Goal: Information Seeking & Learning: Understand process/instructions

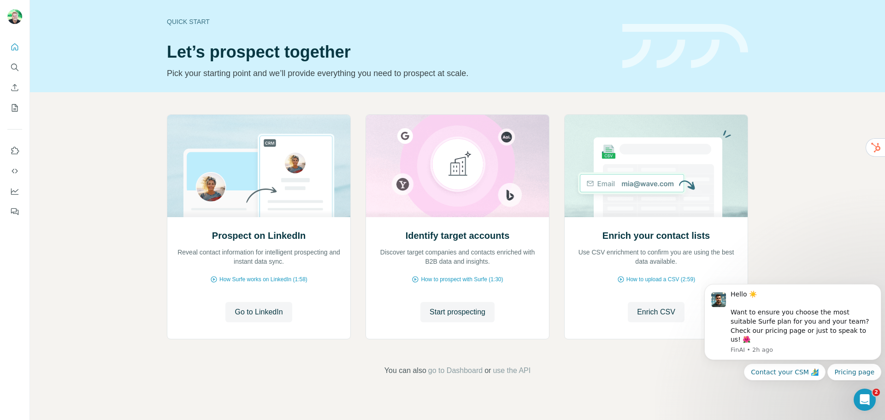
click at [657, 70] on header "Quick start Let’s prospect together Pick your starting point and we’ll provide …" at bounding box center [457, 45] width 581 height 67
click at [841, 226] on div "Prospect on LinkedIn Reveal contact information for intelligent prospecting and…" at bounding box center [457, 245] width 855 height 306
click at [465, 277] on span "How to prospect with Surfe (1:30)" at bounding box center [462, 279] width 82 height 8
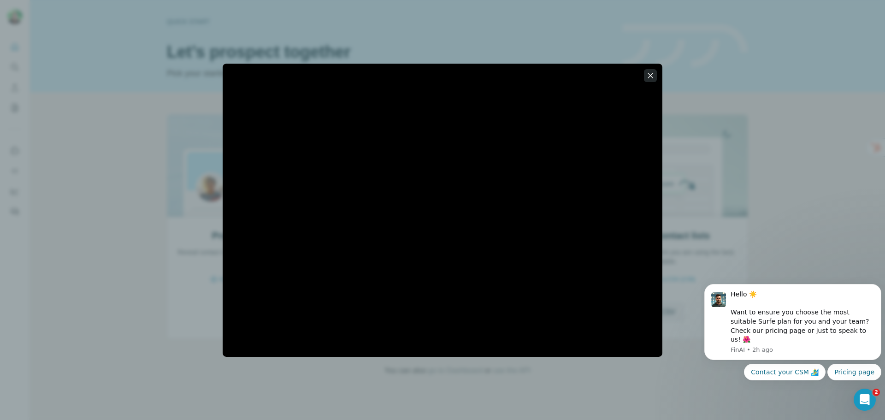
click at [651, 76] on icon "button" at bounding box center [650, 75] width 5 height 5
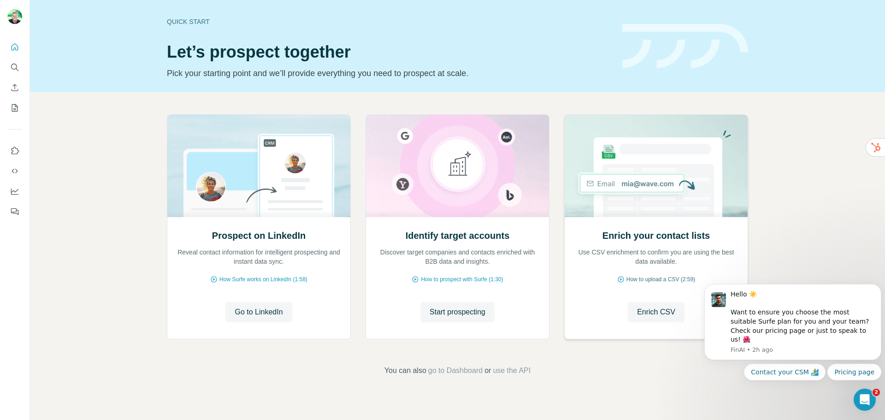
click at [649, 277] on span "How to upload a CSV (2:59)" at bounding box center [660, 279] width 69 height 8
